Goal: Check status: Check status

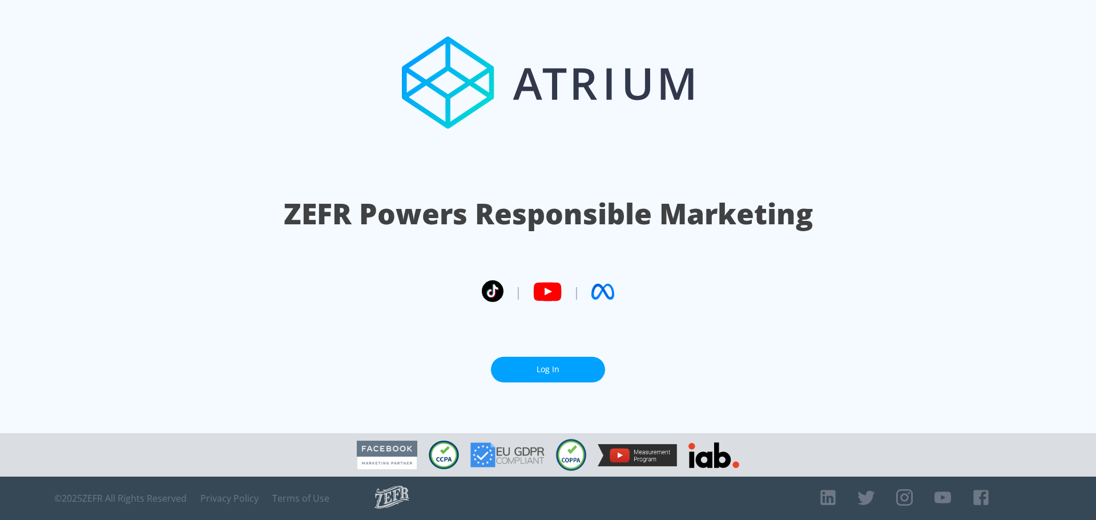
click at [550, 373] on link "Log In" at bounding box center [548, 370] width 114 height 26
